Goal: Information Seeking & Learning: Check status

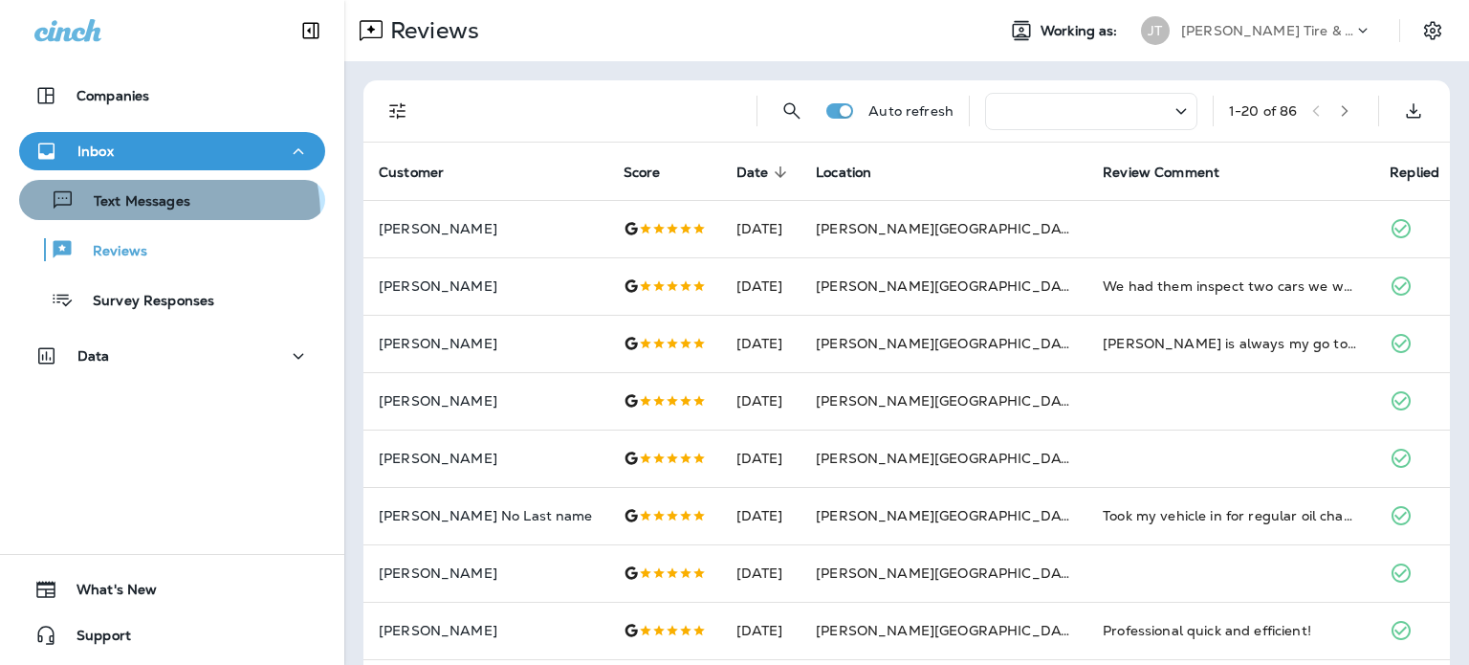
click at [137, 217] on button "Text Messages" at bounding box center [172, 200] width 306 height 40
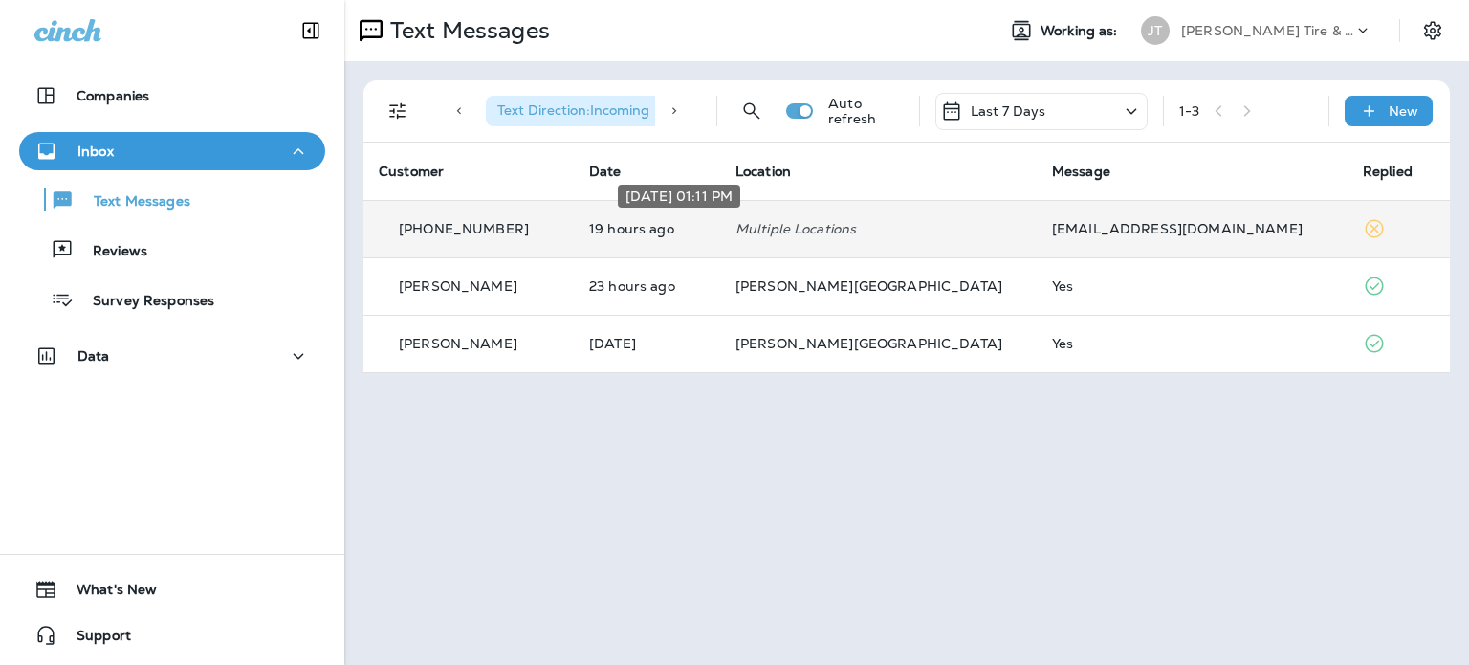
click at [705, 225] on p "19 hours ago" at bounding box center [647, 228] width 116 height 15
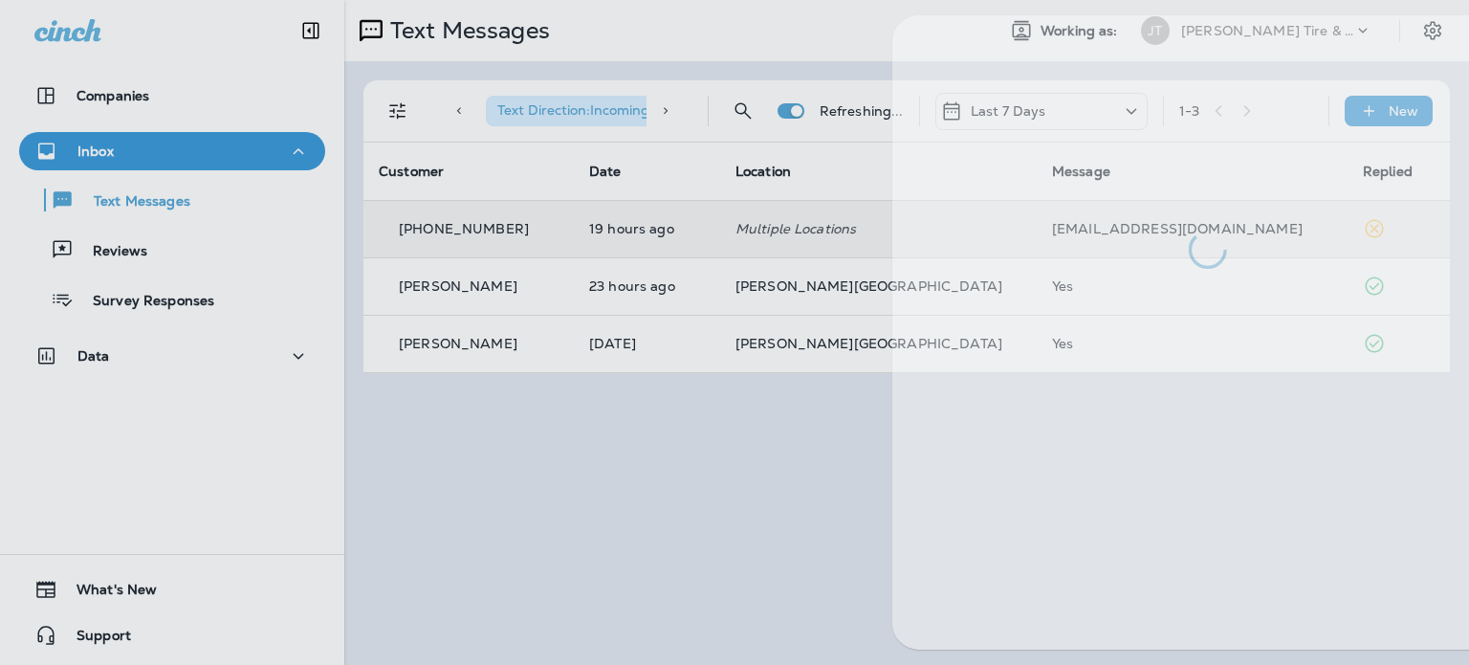
click at [746, 225] on div at bounding box center [813, 332] width 1469 height 665
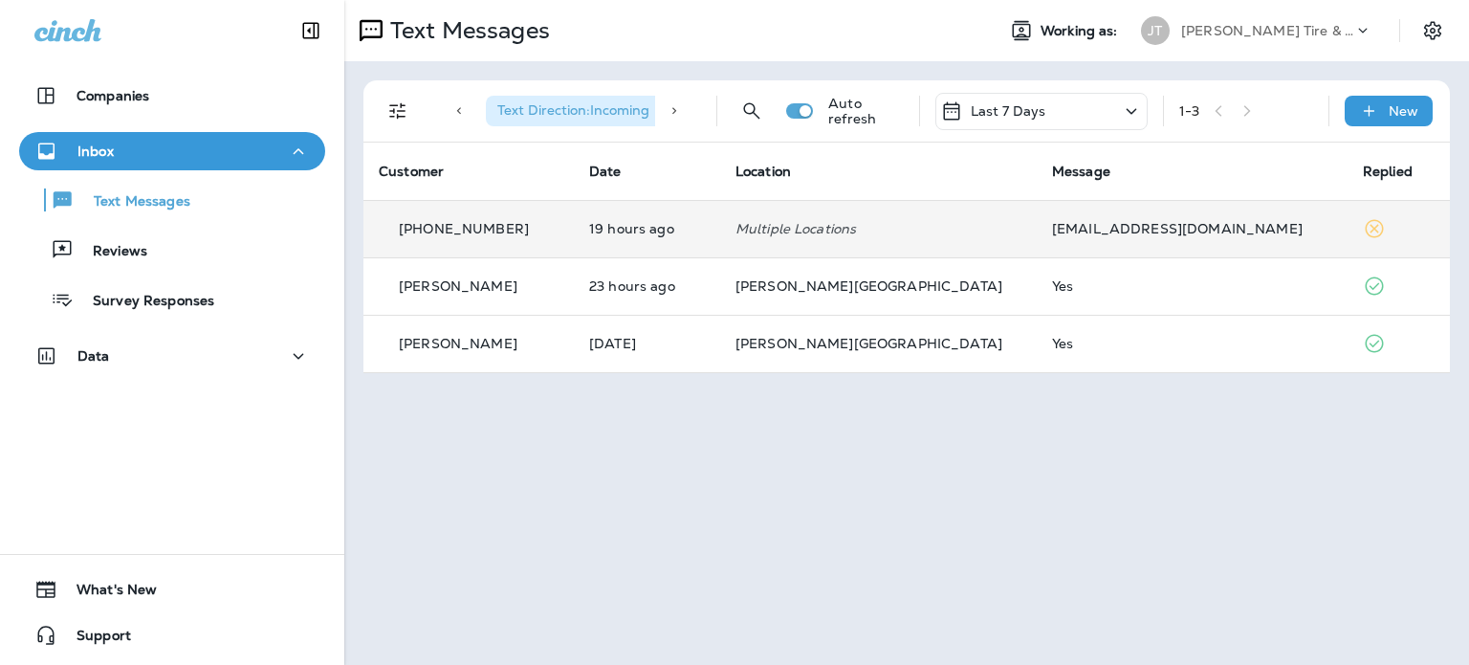
click at [720, 240] on td "19 hours ago" at bounding box center [647, 228] width 146 height 57
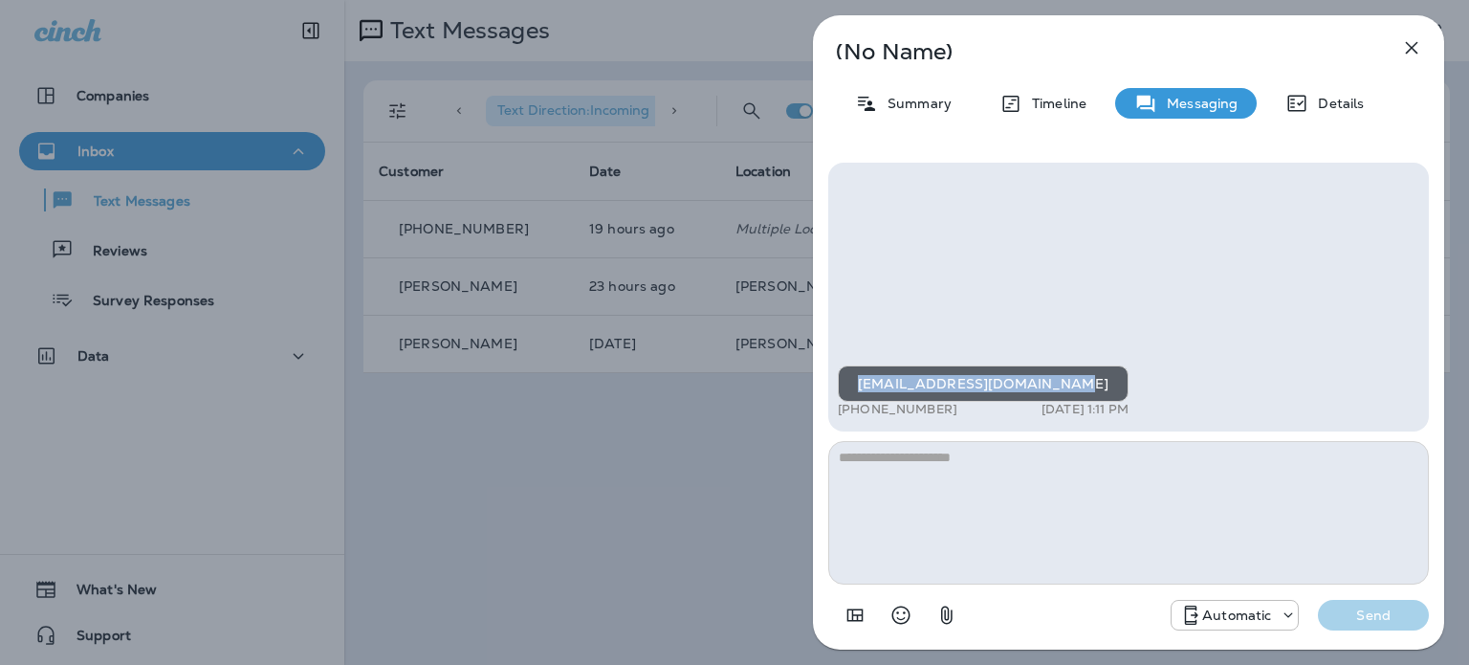
drag, startPoint x: 1096, startPoint y: 337, endPoint x: 862, endPoint y: 343, distance: 234.4
click at [862, 365] on div "[EMAIL_ADDRESS][DOMAIN_NAME]" at bounding box center [983, 383] width 291 height 36
copy div "[EMAIL_ADDRESS][DOMAIN_NAME]"
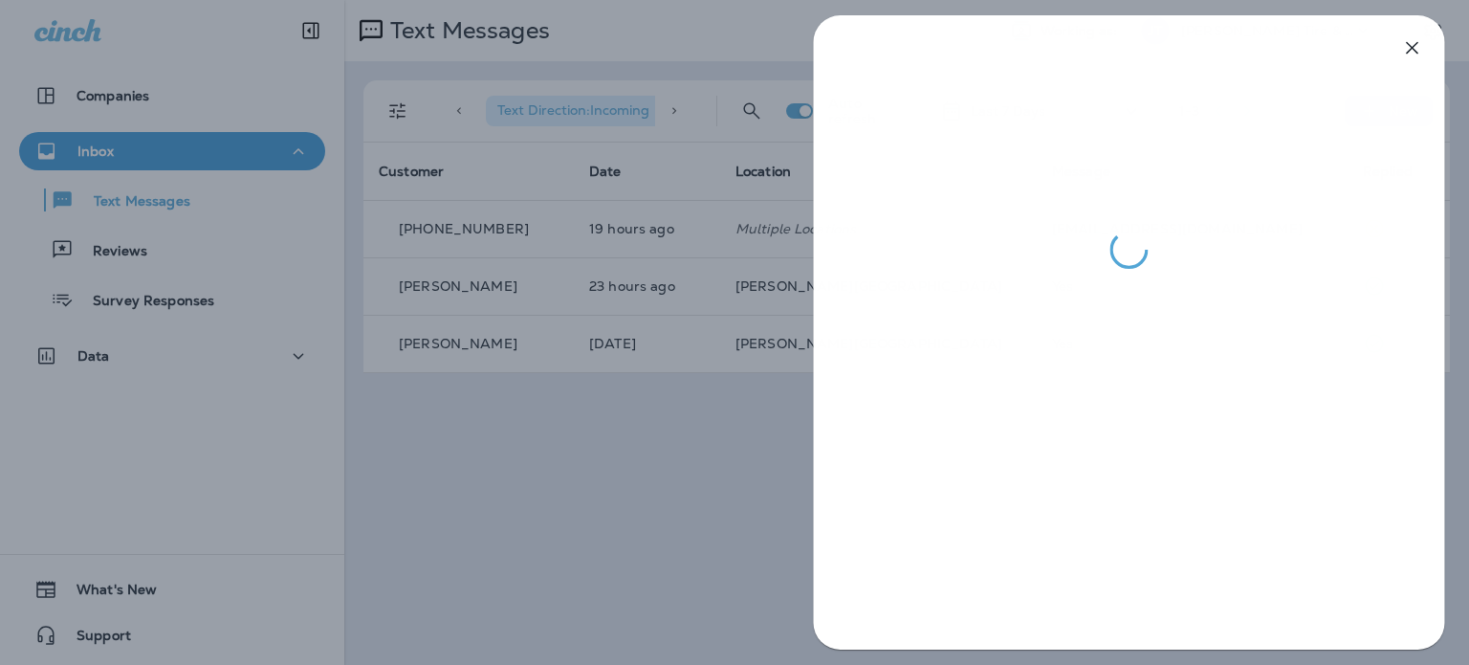
click at [743, 420] on div at bounding box center [734, 332] width 1469 height 665
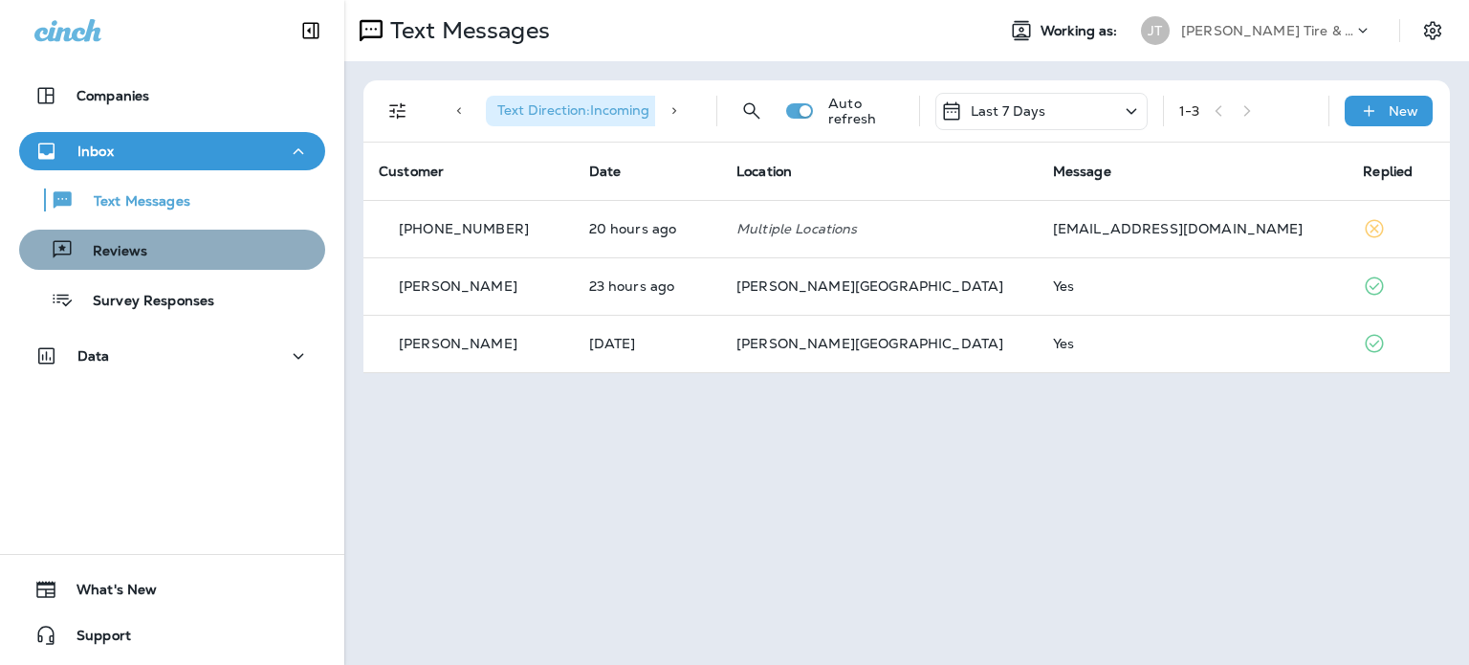
click at [187, 232] on button "Reviews" at bounding box center [172, 250] width 306 height 40
